Goal: Communication & Community: Answer question/provide support

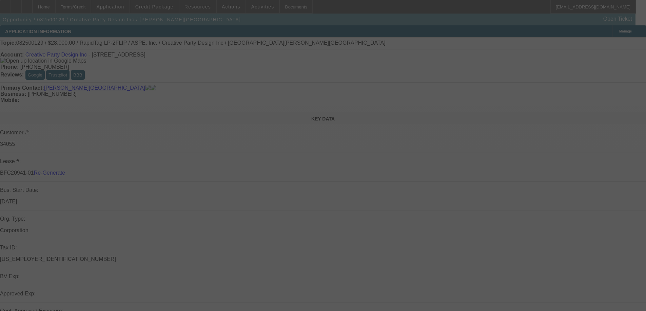
select select "3"
select select "0"
select select "6"
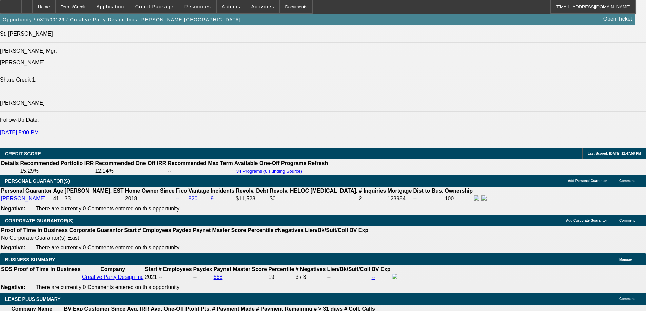
scroll to position [983, 0]
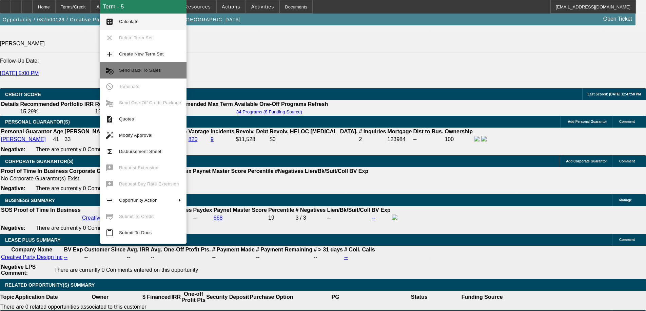
click at [133, 69] on span "Send Back To Sales" at bounding box center [140, 70] width 42 height 5
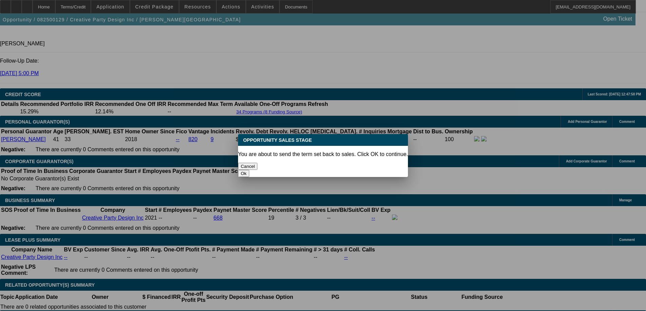
scroll to position [0, 0]
click at [249, 170] on button "Ok" at bounding box center [243, 173] width 11 height 7
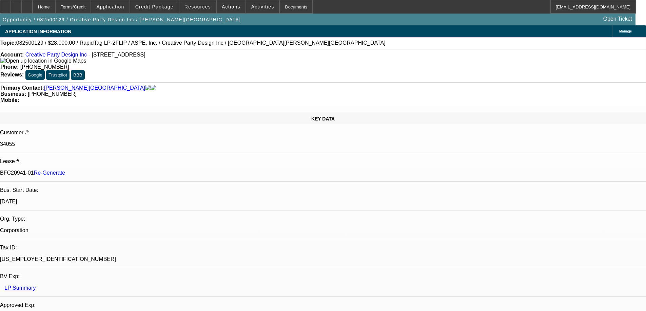
type textarea "cancelled"
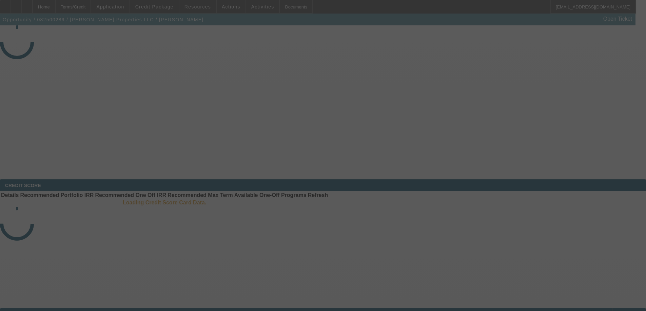
select select "3"
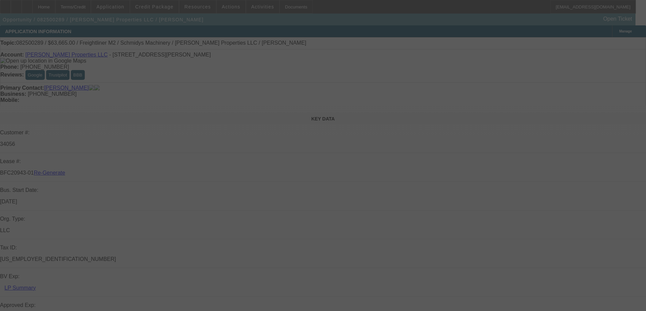
select select "0"
select select "6"
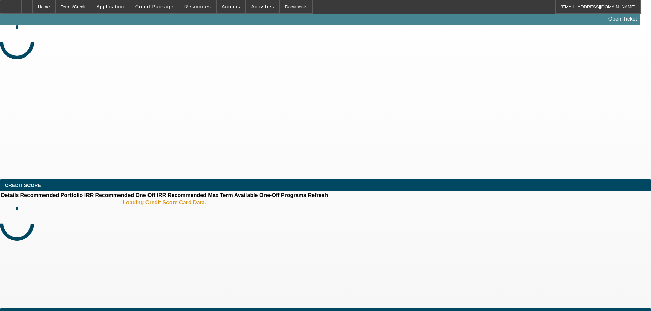
select select "4"
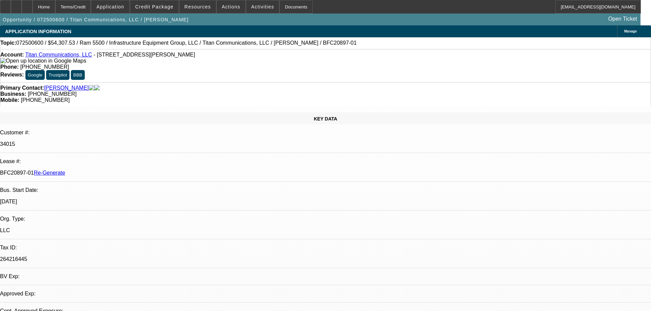
select select "0"
select select "6"
